Goal: Check status: Check status

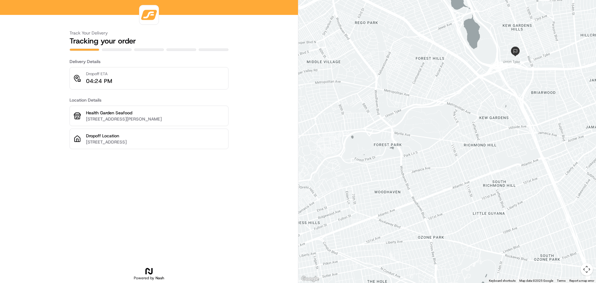
drag, startPoint x: 508, startPoint y: 20, endPoint x: 479, endPoint y: 68, distance: 56.3
click at [479, 68] on div at bounding box center [448, 141] width 298 height 283
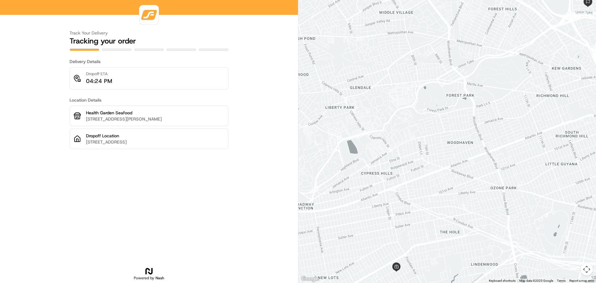
drag, startPoint x: 442, startPoint y: 79, endPoint x: 519, endPoint y: 25, distance: 93.6
click at [519, 25] on div at bounding box center [448, 141] width 298 height 283
